Goal: Task Accomplishment & Management: Manage account settings

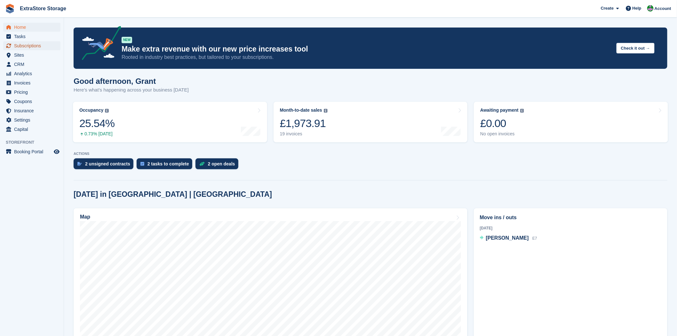
click at [23, 45] on span "Subscriptions" at bounding box center [33, 45] width 38 height 9
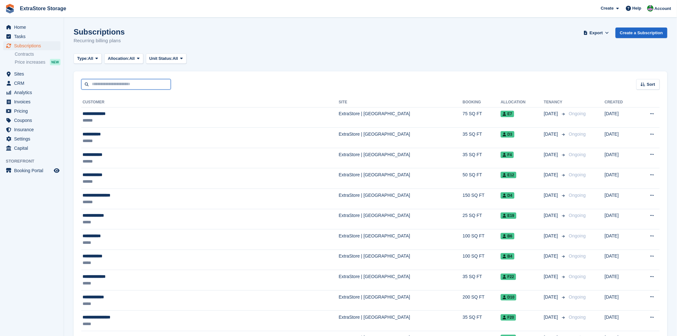
click at [143, 86] on input "text" at bounding box center [126, 84] width 90 height 11
type input "****"
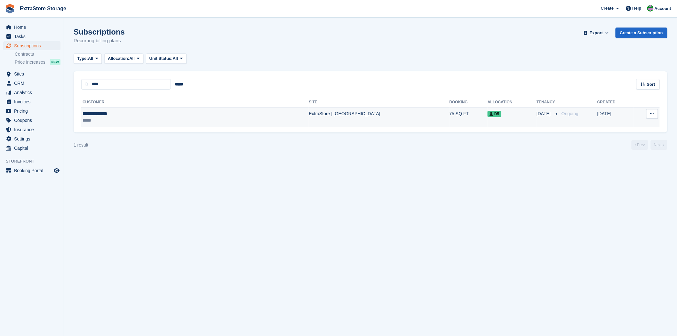
click at [104, 114] on div "**********" at bounding box center [140, 113] width 115 height 7
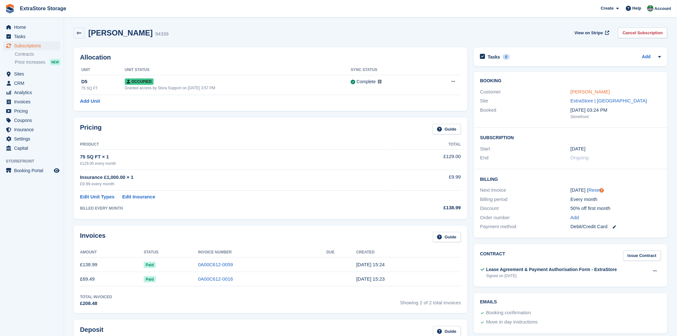
click at [587, 91] on link "[PERSON_NAME]" at bounding box center [590, 91] width 39 height 5
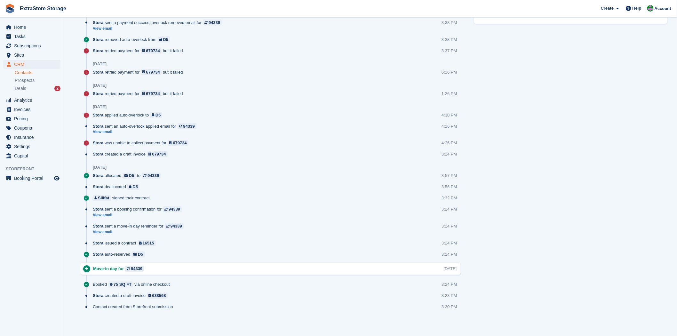
scroll to position [377, 0]
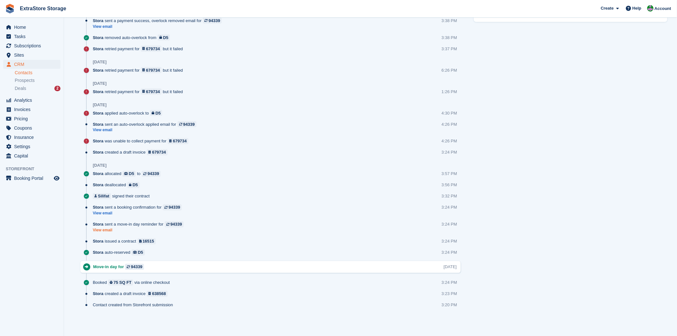
click at [105, 231] on link "View email" at bounding box center [140, 230] width 94 height 5
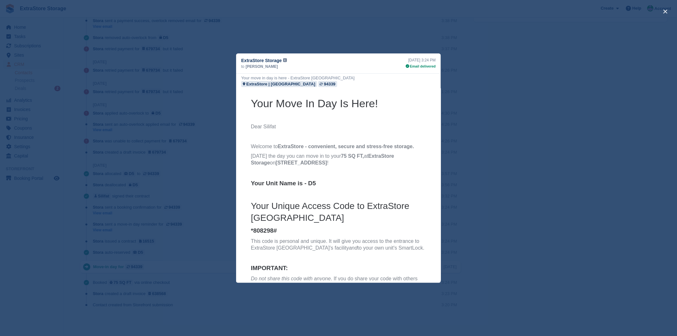
scroll to position [36, 0]
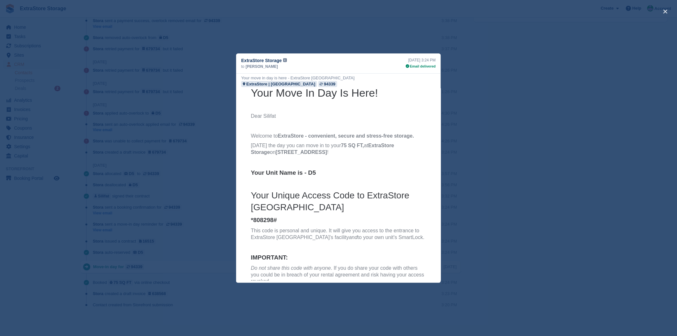
click at [514, 82] on div "close" at bounding box center [338, 168] width 677 height 336
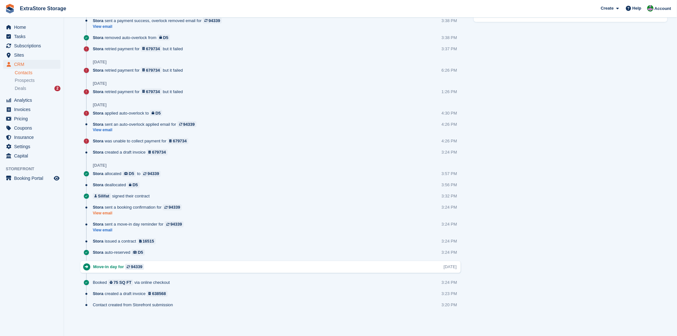
click at [104, 213] on link "View email" at bounding box center [139, 213] width 92 height 5
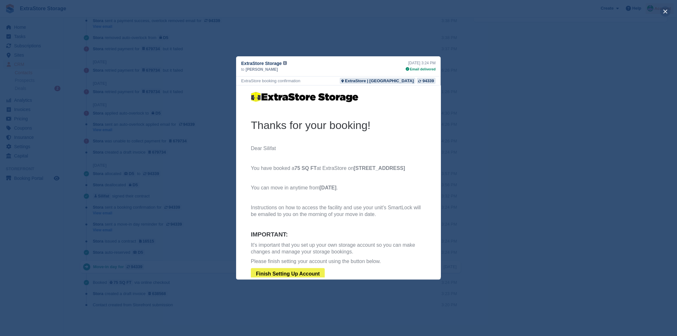
click at [667, 12] on button "close" at bounding box center [666, 11] width 10 height 10
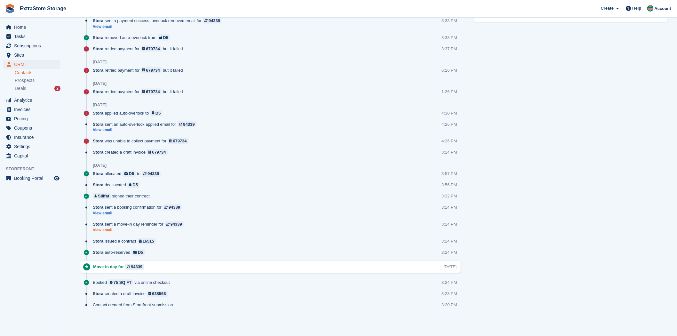
click at [108, 231] on link "View email" at bounding box center [140, 230] width 94 height 5
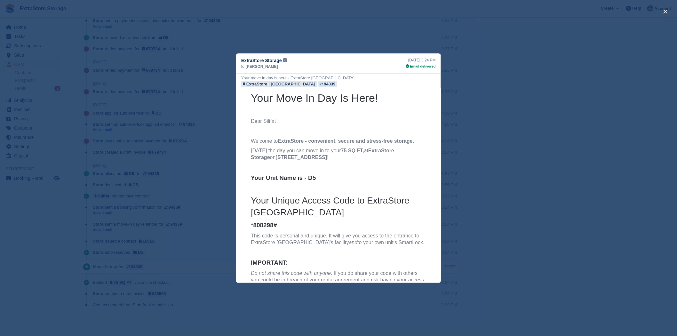
scroll to position [71, 0]
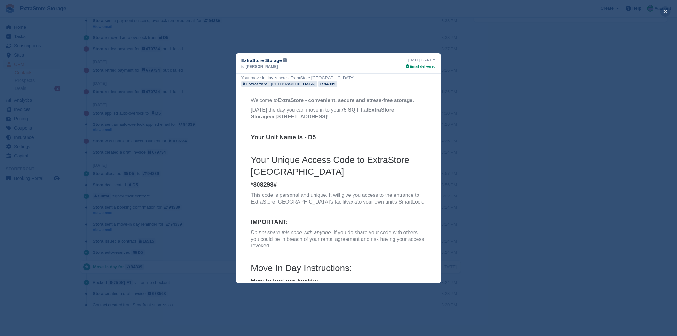
click at [666, 11] on button "close" at bounding box center [666, 11] width 10 height 10
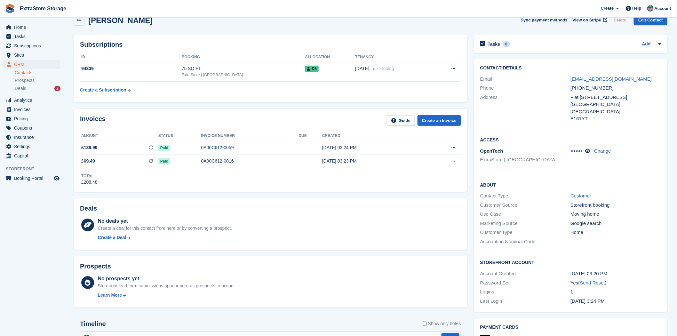
scroll to position [0, 0]
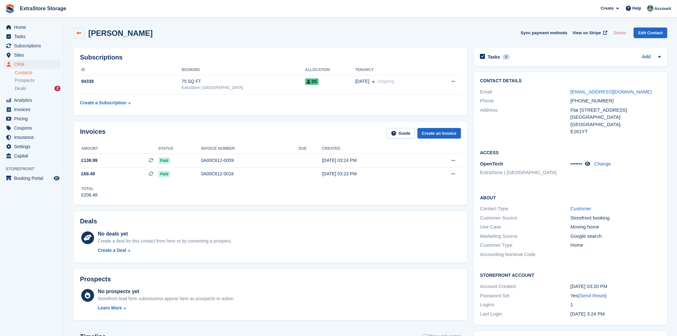
click at [78, 34] on icon at bounding box center [79, 33] width 5 height 5
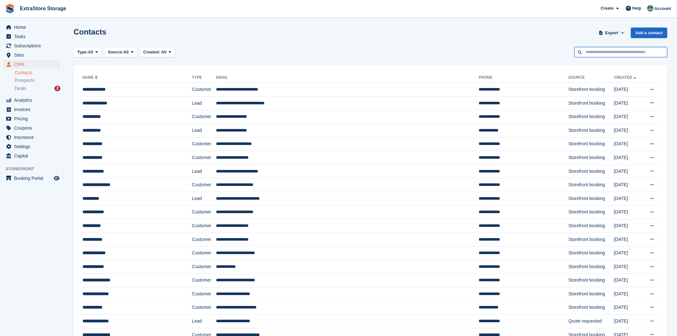
click at [596, 50] on input "text" at bounding box center [621, 52] width 93 height 11
type input "****"
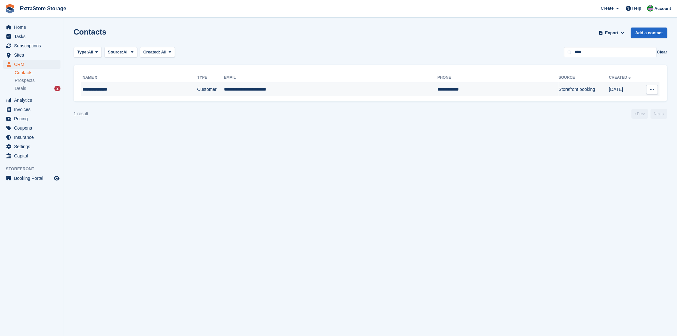
click at [104, 88] on div "**********" at bounding box center [124, 89] width 83 height 7
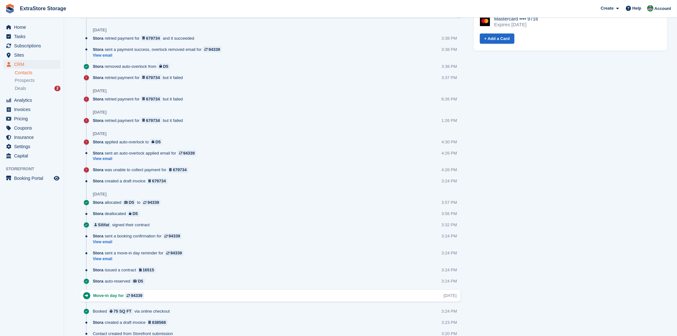
scroll to position [377, 0]
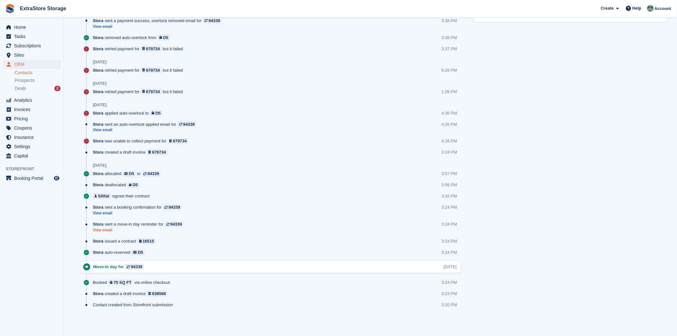
click at [106, 229] on link "View email" at bounding box center [140, 230] width 94 height 5
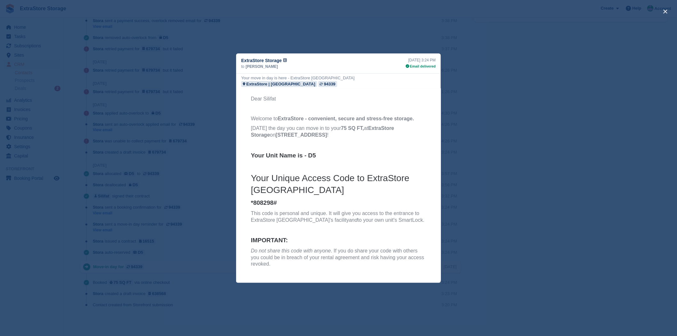
scroll to position [36, 0]
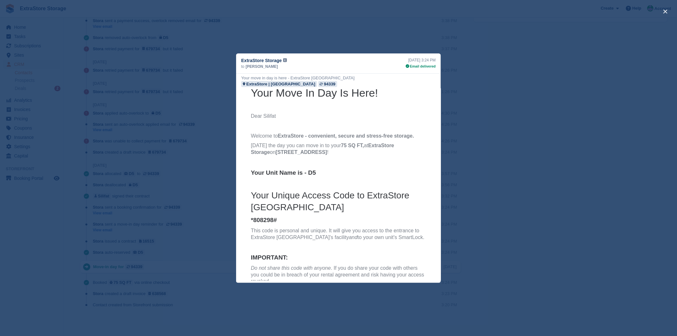
click at [462, 87] on div "close" at bounding box center [338, 168] width 677 height 336
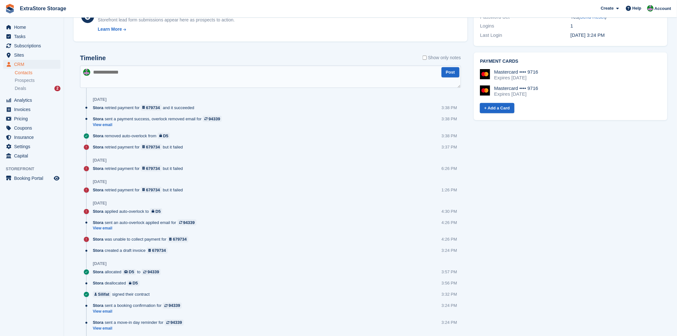
scroll to position [270, 0]
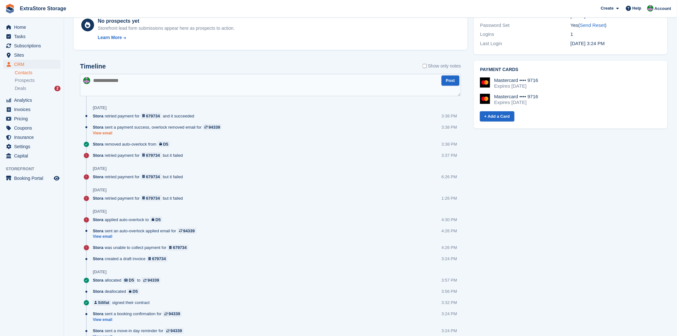
click at [104, 133] on link "View email" at bounding box center [159, 133] width 132 height 5
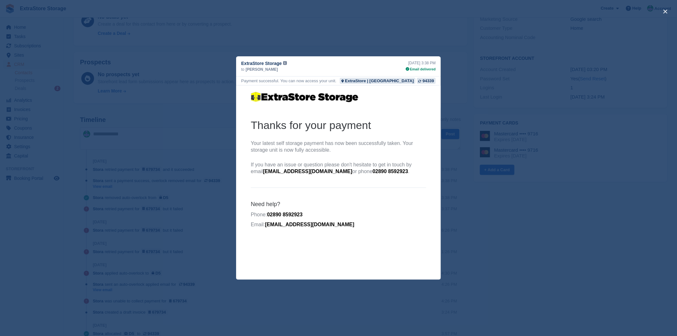
scroll to position [199, 0]
click at [666, 13] on button "close" at bounding box center [666, 11] width 10 height 10
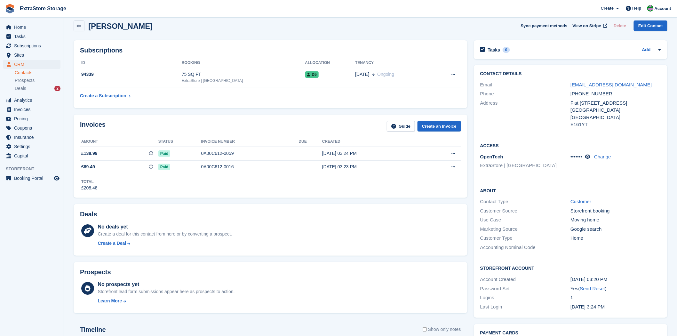
scroll to position [0, 0]
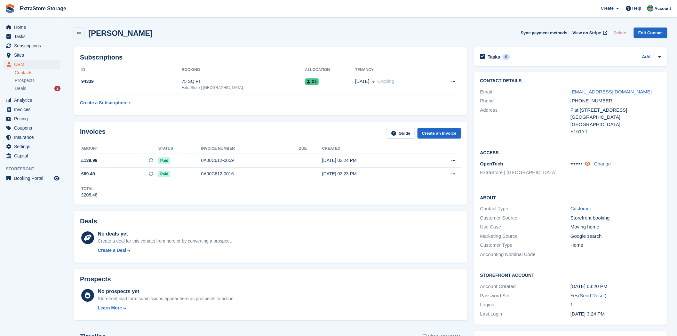
click at [590, 165] on icon at bounding box center [587, 163] width 5 height 5
click at [590, 165] on icon at bounding box center [593, 163] width 6 height 5
click at [590, 165] on icon at bounding box center [587, 163] width 5 height 5
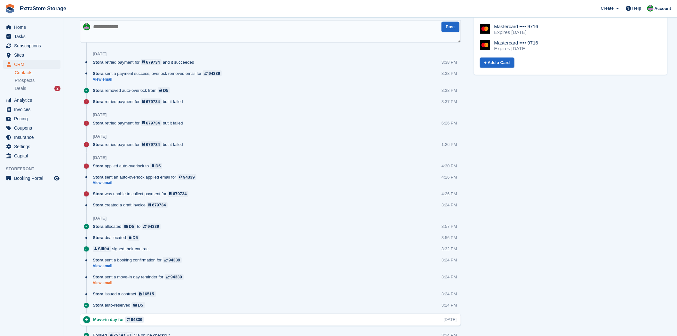
scroll to position [377, 0]
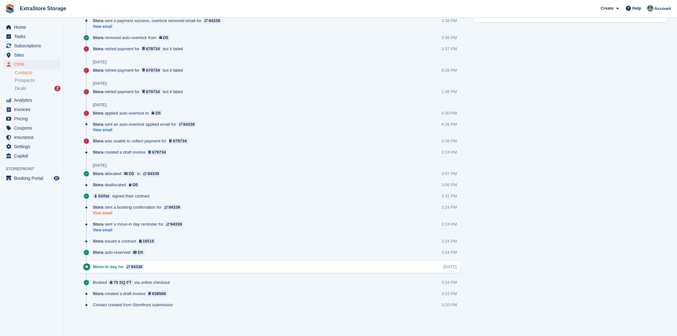
click at [104, 213] on link "View email" at bounding box center [139, 213] width 92 height 5
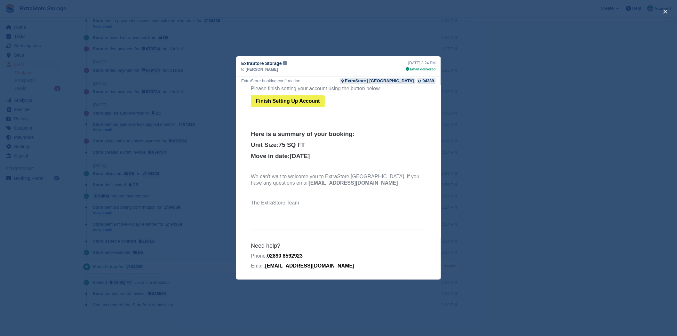
scroll to position [182, 0]
click at [666, 11] on button "close" at bounding box center [666, 11] width 10 height 10
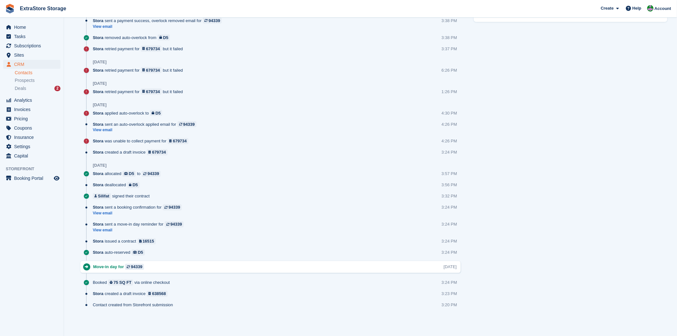
scroll to position [0, 0]
click at [105, 229] on link "View email" at bounding box center [140, 230] width 94 height 5
click at [103, 231] on link "View email" at bounding box center [140, 230] width 94 height 5
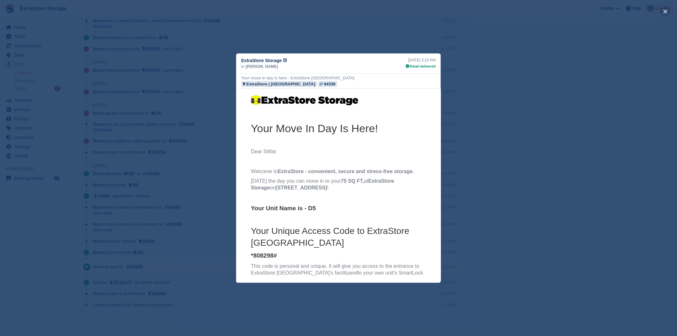
click at [666, 8] on button "close" at bounding box center [666, 11] width 10 height 10
